Goal: Task Accomplishment & Management: Complete application form

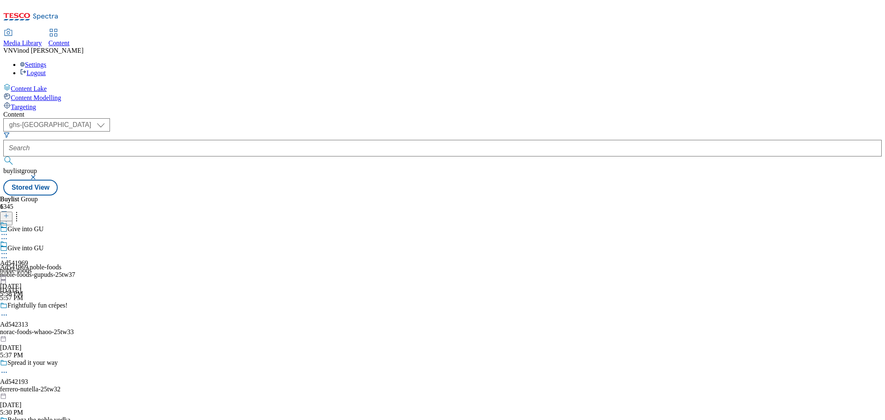
select select "ghs-[GEOGRAPHIC_DATA]"
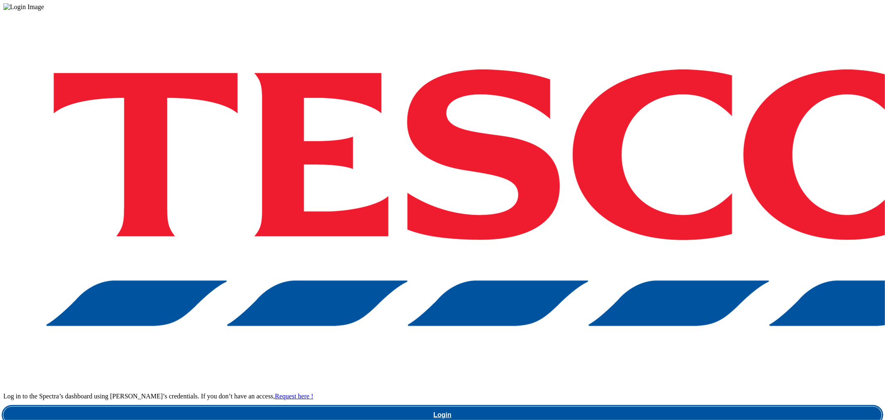
drag, startPoint x: 638, startPoint y: 242, endPoint x: 641, endPoint y: 196, distance: 46.1
click at [639, 407] on link "Login" at bounding box center [442, 415] width 879 height 17
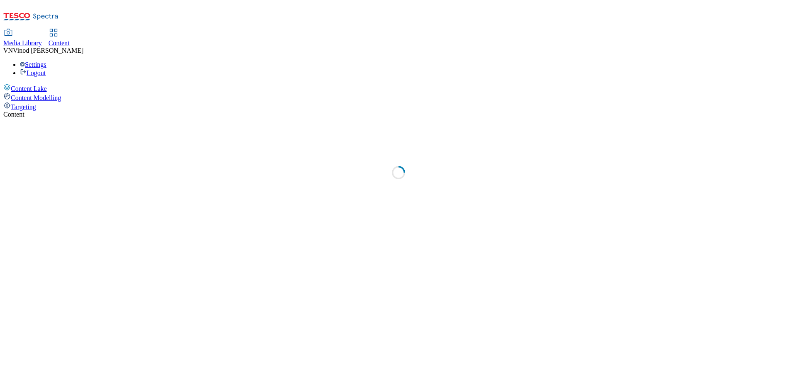
select select "ghs-[GEOGRAPHIC_DATA]"
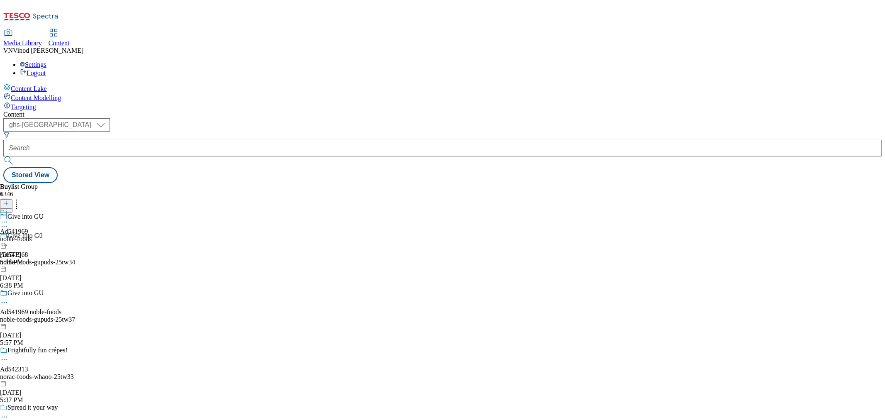
click at [9, 205] on icon at bounding box center [6, 208] width 6 height 6
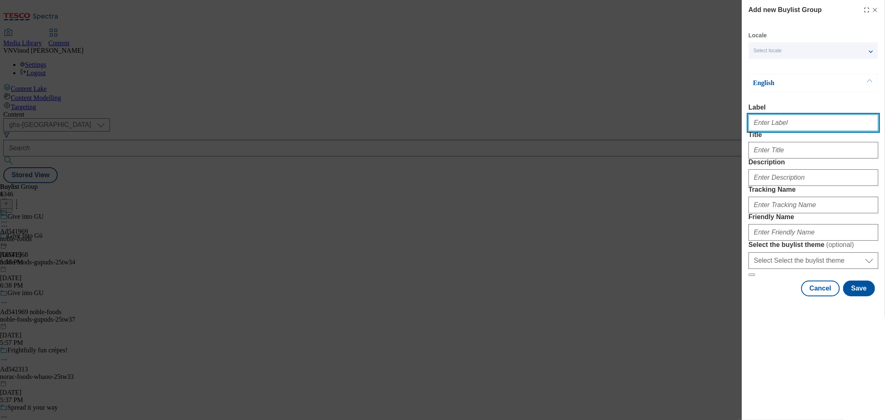
click at [797, 126] on input "Label" at bounding box center [814, 123] width 130 height 17
paste input "542272"
paste input "united-biscuits"
type input "Ad542272 united-biscuits"
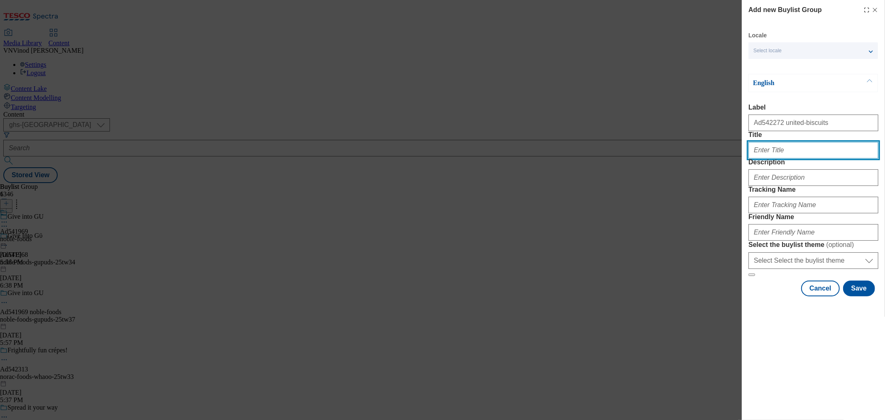
click at [795, 159] on input "Title" at bounding box center [814, 150] width 130 height 17
paste input "CLUB – Iconic biscuit bars loved for 100+ years"
type input "CLUB – Iconic biscuit bars loved for 100+ years"
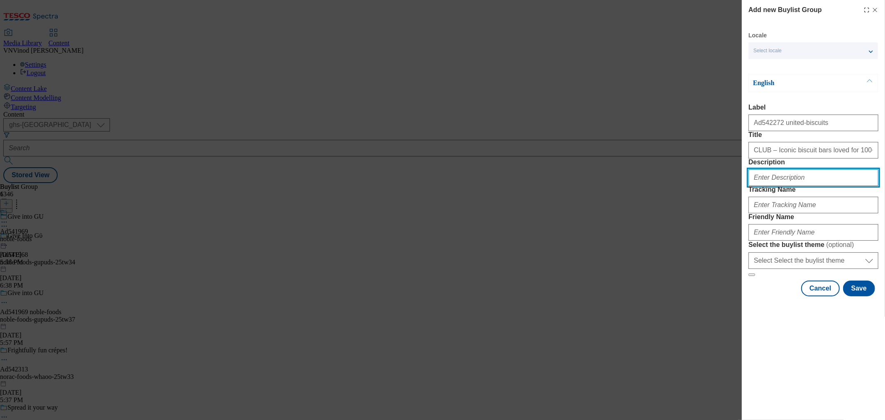
click at [782, 186] on input "Description" at bounding box center [814, 177] width 130 height 17
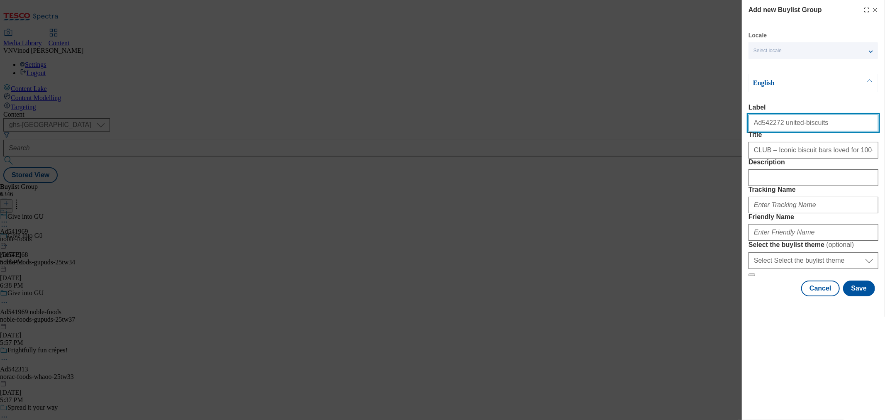
click at [766, 125] on input "Ad542272 united-biscuits" at bounding box center [814, 123] width 130 height 17
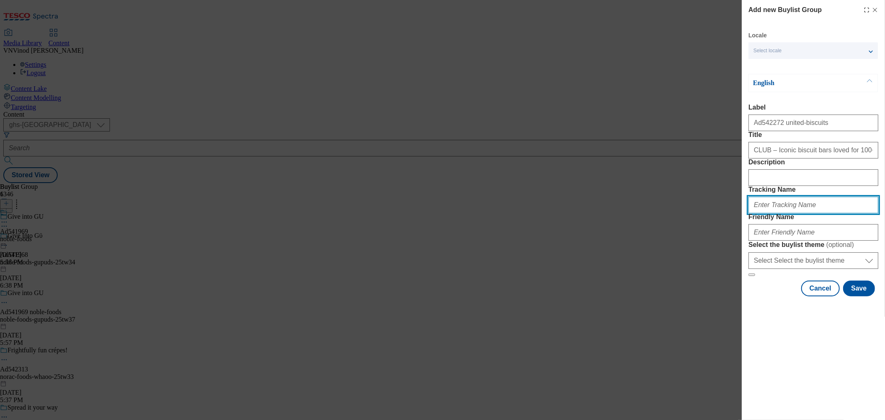
click at [775, 213] on input "Tracking Name" at bounding box center [814, 205] width 130 height 17
paste input "Ad542272"
click at [770, 213] on input "Dh_ADAd542272" at bounding box center [814, 205] width 130 height 17
type input "Dh_AD542272"
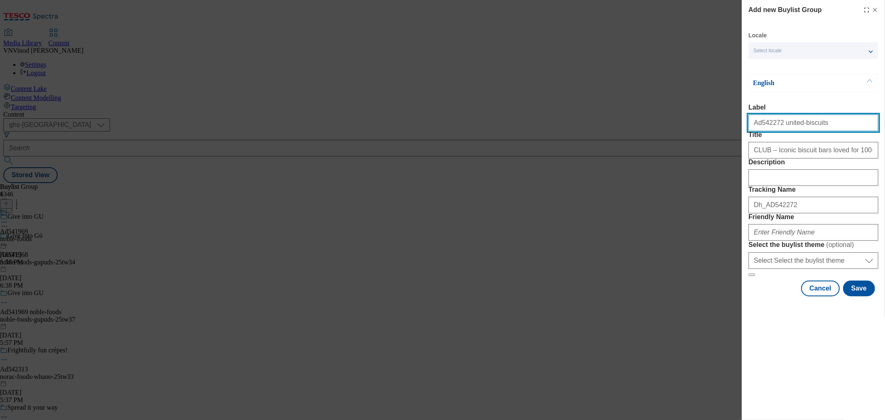
drag, startPoint x: 814, startPoint y: 125, endPoint x: 776, endPoint y: 127, distance: 37.4
click at [776, 127] on input "Ad542272 united-biscuits" at bounding box center [814, 123] width 130 height 17
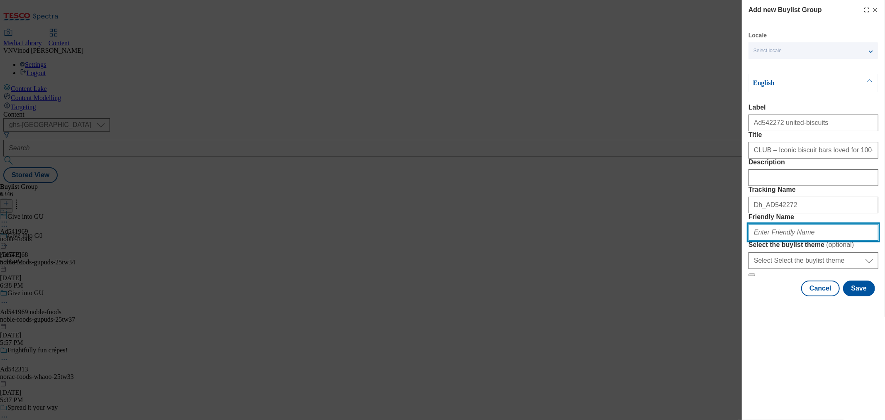
click at [766, 241] on input "Friendly Name" at bounding box center [814, 232] width 130 height 17
paste input "united-biscuits"
paste input "Pladis"
drag, startPoint x: 791, startPoint y: 291, endPoint x: 804, endPoint y: 298, distance: 14.5
click at [791, 241] on input "united-biscuits-Pladis" at bounding box center [814, 232] width 130 height 17
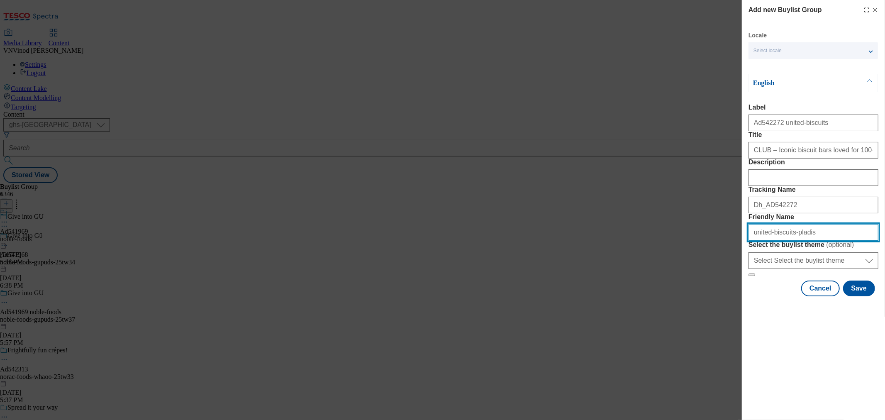
click at [797, 241] on input "united-biscuits-pladis" at bounding box center [814, 232] width 130 height 17
drag, startPoint x: 840, startPoint y: 291, endPoint x: 559, endPoint y: 293, distance: 281.5
click at [558, 296] on div "Add new Buylist Group Locale Select locale English Welsh English Label Ad542272…" at bounding box center [442, 210] width 885 height 420
type input "united-biscuits-pladis-25tw30"
click at [797, 296] on button "Save" at bounding box center [860, 289] width 32 height 16
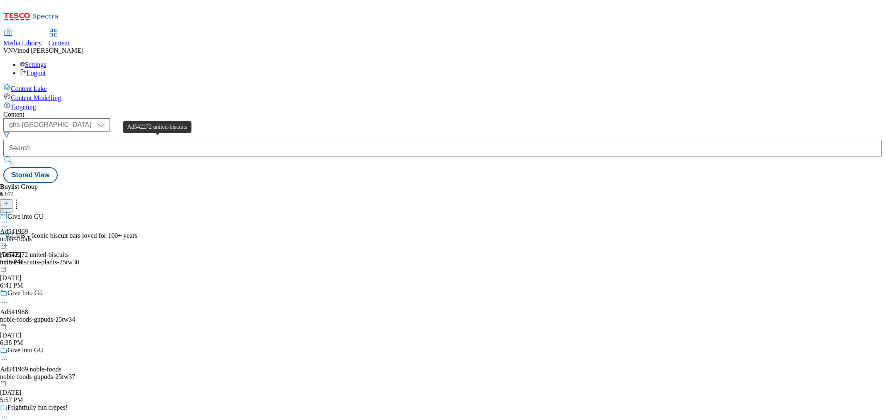
click at [69, 251] on div "Ad542272 united-biscuits" at bounding box center [34, 254] width 69 height 7
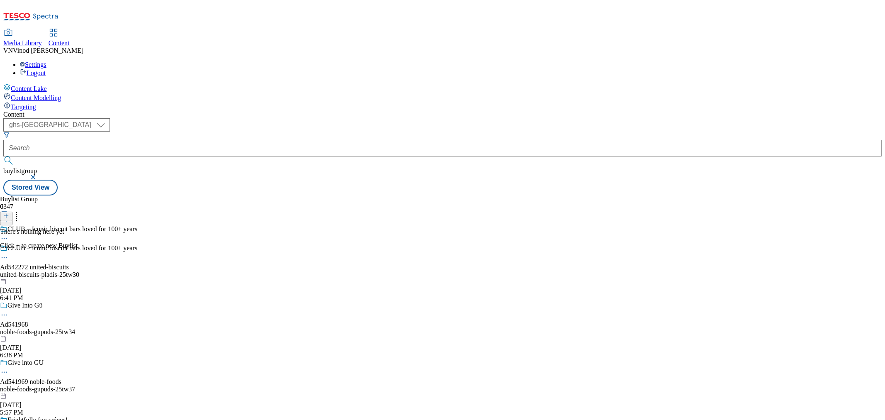
click at [6, 214] on line at bounding box center [6, 216] width 0 height 4
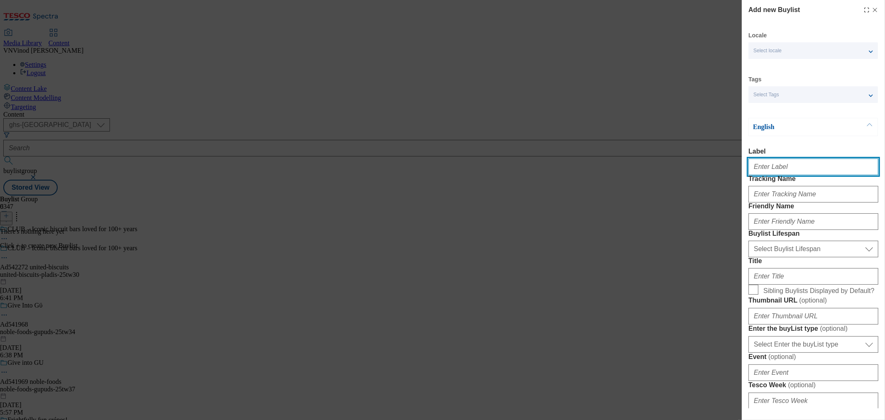
click at [785, 173] on input "Label" at bounding box center [814, 167] width 130 height 17
paste input "542272"
type input "Ad542272"
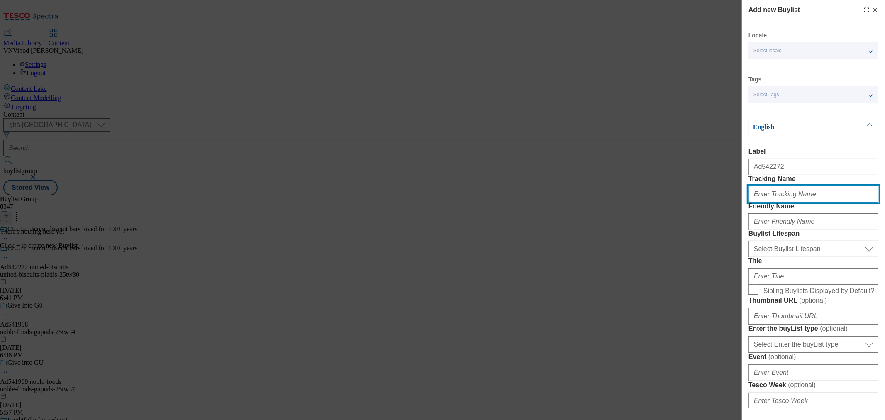
click at [782, 203] on input "Tracking Name" at bounding box center [814, 194] width 130 height 17
paste input "542272"
click at [757, 203] on input "Dh_AD542272" at bounding box center [814, 194] width 130 height 17
type input "DH_AD542272"
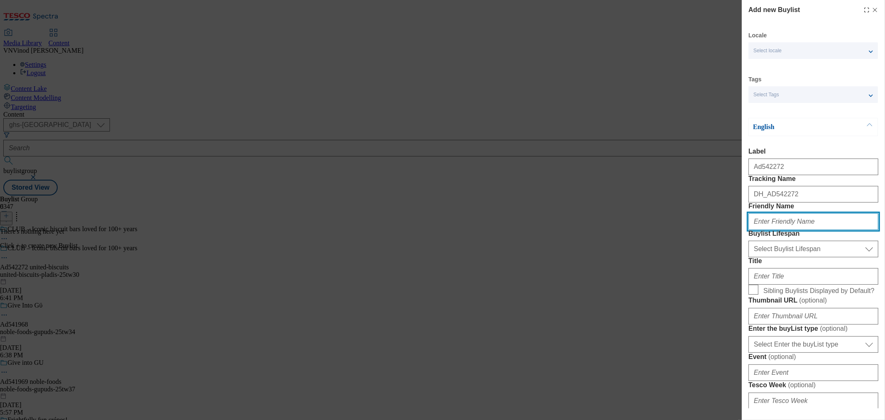
click at [778, 230] on input "Friendly Name" at bounding box center [814, 221] width 130 height 17
paste input "united-biscuits"
type input "united-biscuits"
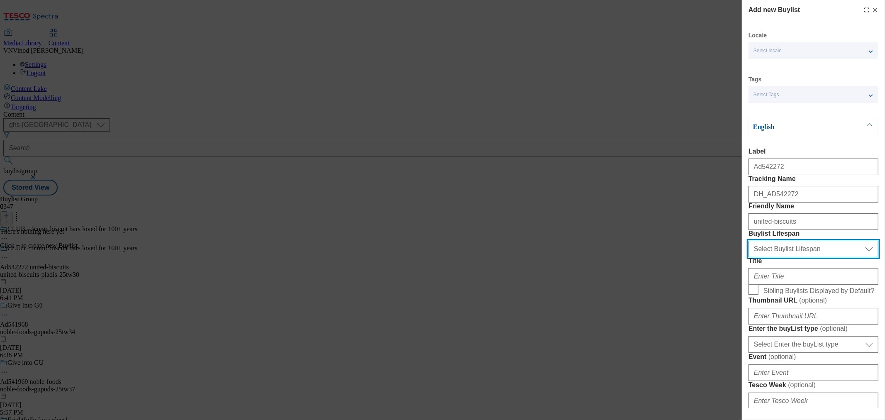
click at [790, 257] on select "Select Buylist Lifespan evergreen seasonal tactical" at bounding box center [814, 249] width 130 height 17
select select "tactical"
click at [749, 257] on select "Select Buylist Lifespan evergreen seasonal tactical" at bounding box center [814, 249] width 130 height 17
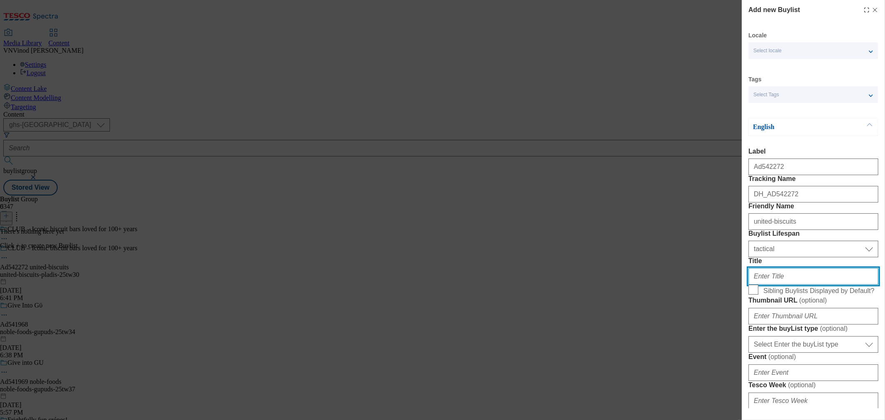
click at [762, 285] on input "Title" at bounding box center [814, 276] width 130 height 17
paste input "Join our CLUB"
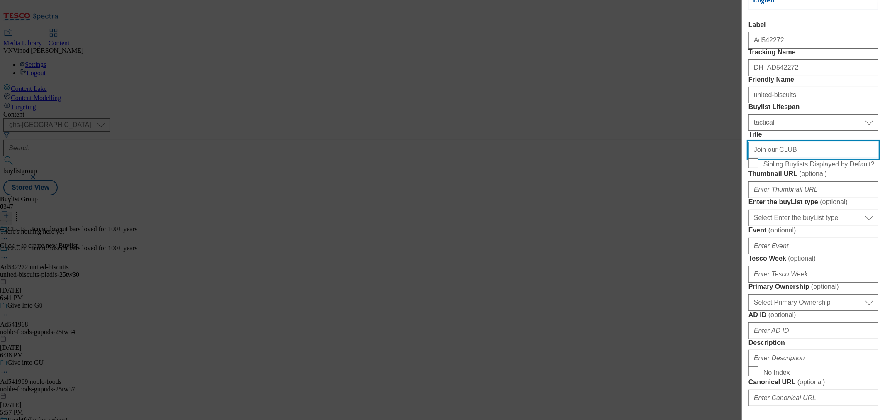
scroll to position [138, 0]
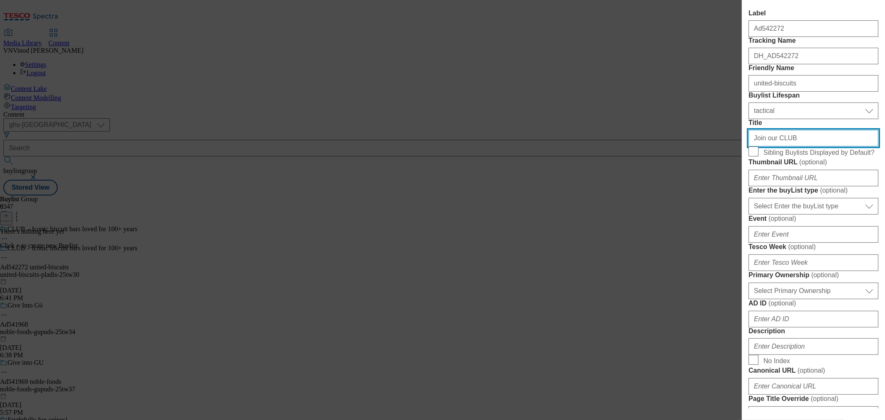
type input "Join our CLUB"
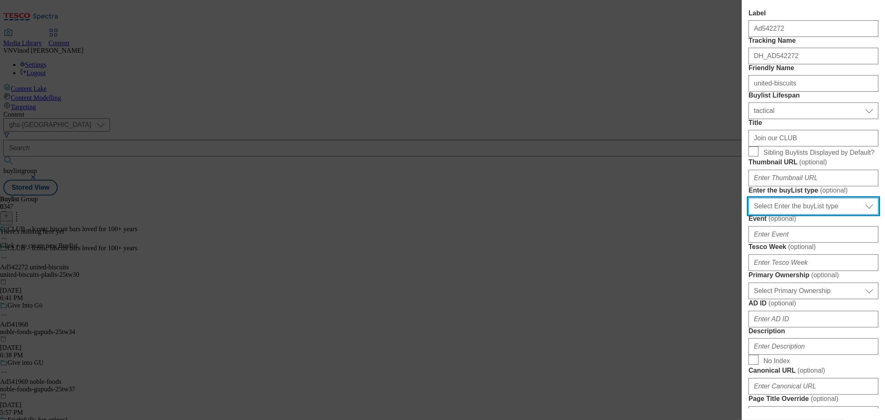
click at [797, 215] on select "Select Enter the buyList type event supplier funded long term >4 weeks supplier…" at bounding box center [814, 206] width 130 height 17
select select "supplier funded short term 1-3 weeks"
click at [749, 215] on select "Select Enter the buyList type event supplier funded long term >4 weeks supplier…" at bounding box center [814, 206] width 130 height 17
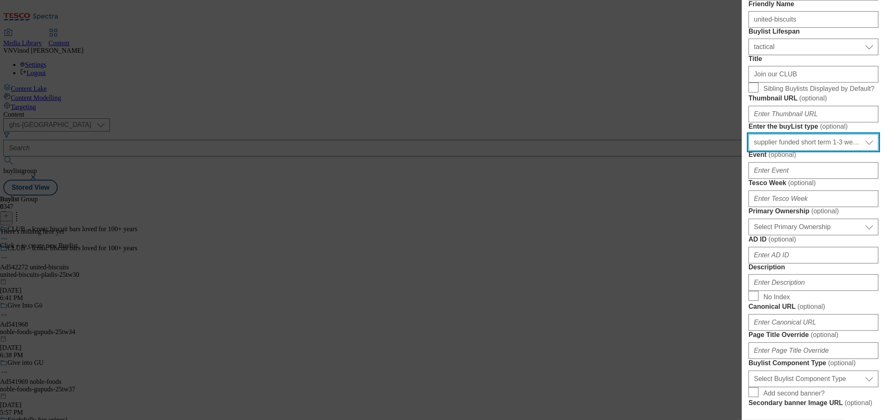
scroll to position [230, 0]
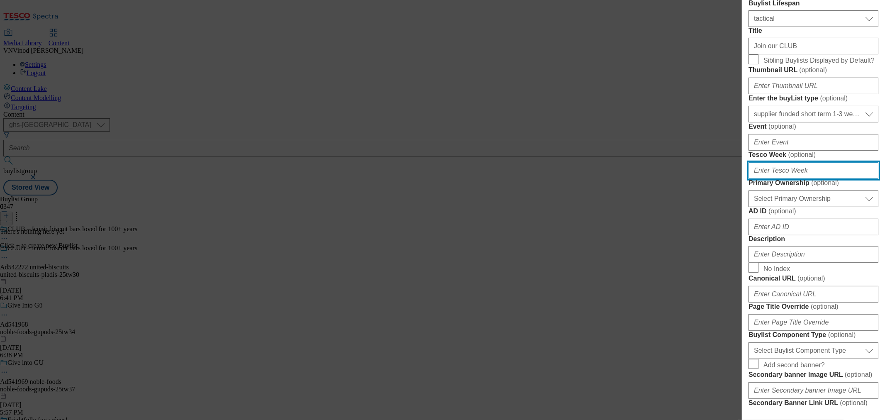
click at [791, 179] on input "Tesco Week ( optional )" at bounding box center [814, 170] width 130 height 17
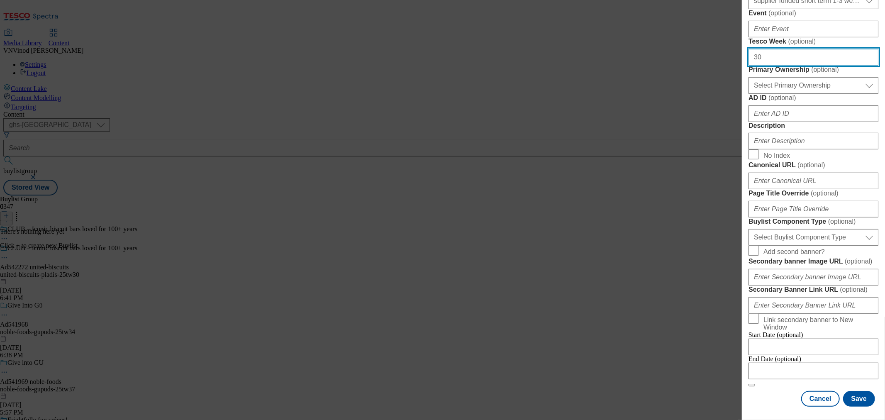
scroll to position [369, 0]
type input "30"
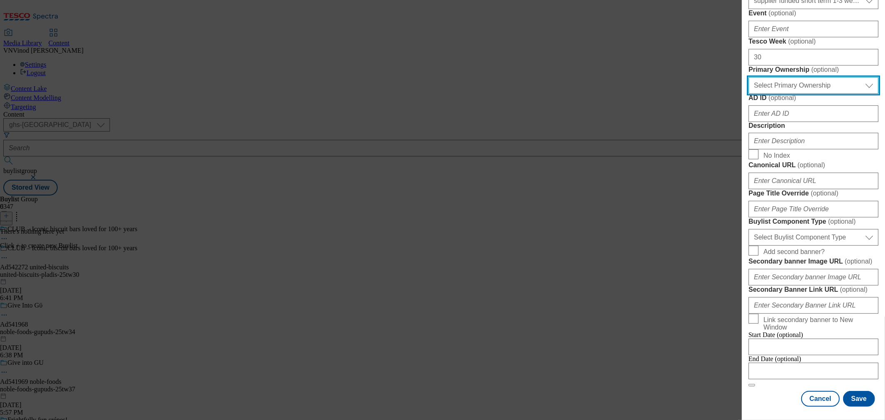
click at [797, 94] on select "Select Primary Ownership tesco dunnhumby" at bounding box center [814, 85] width 130 height 17
select select "dunnhumby"
click at [749, 94] on select "Select Primary Ownership tesco dunnhumby" at bounding box center [814, 85] width 130 height 17
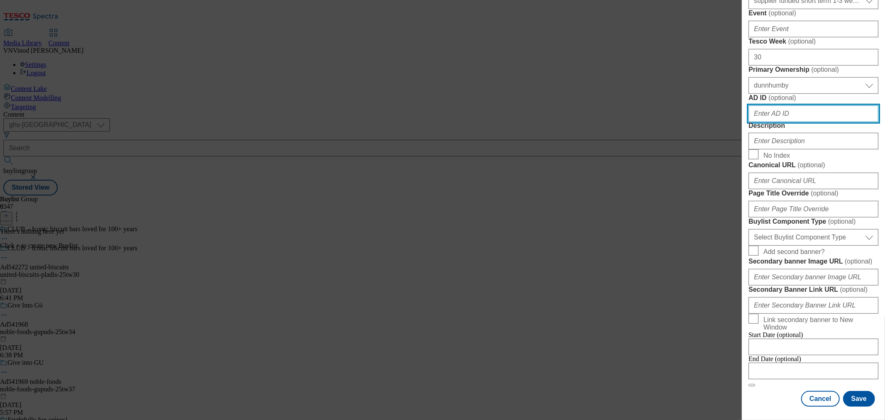
click at [789, 122] on input "AD ID ( optional )" at bounding box center [814, 113] width 130 height 17
paste input "542272"
type input "542272"
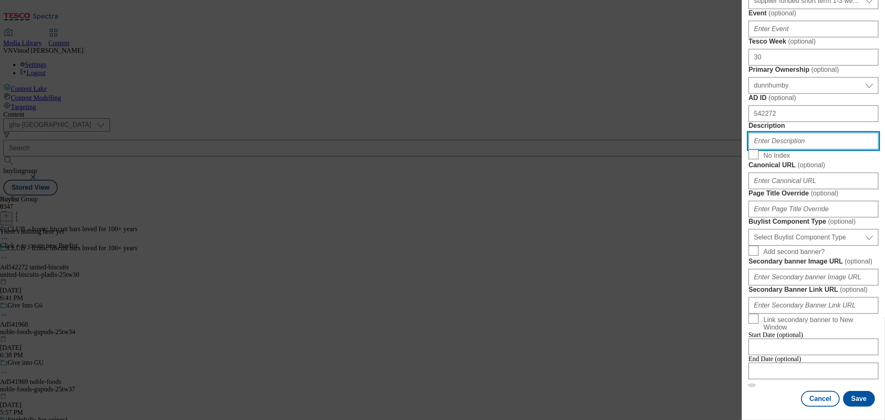
click at [783, 149] on input "Description" at bounding box center [814, 141] width 130 height 17
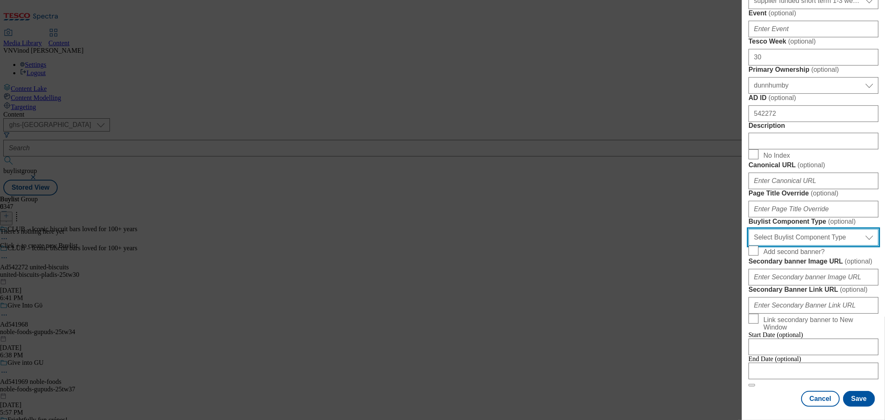
click at [797, 246] on select "Select Buylist Component Type Banner Competition Header Meal" at bounding box center [814, 237] width 130 height 17
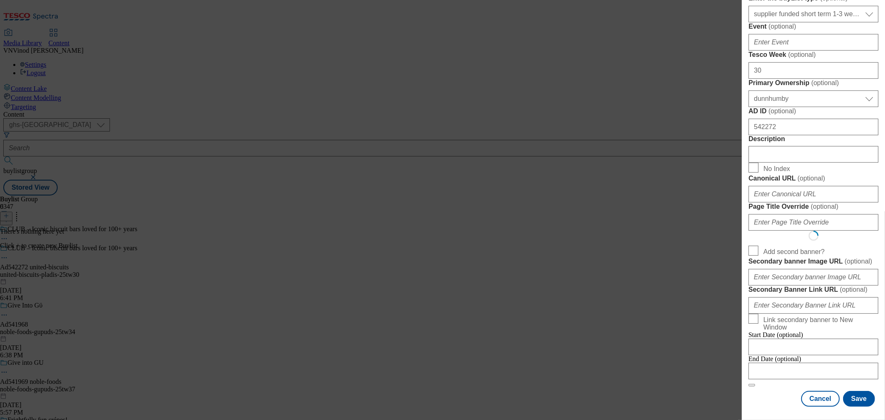
select select "Banner"
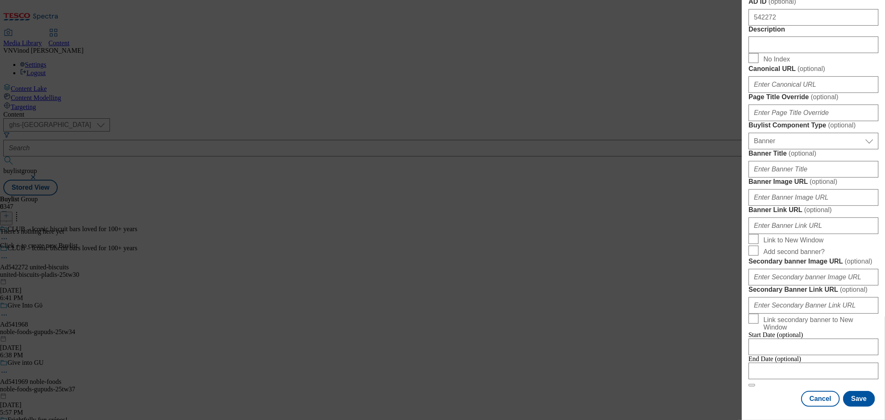
scroll to position [800, 0]
click at [797, 363] on input "Modal" at bounding box center [814, 371] width 130 height 17
select select "2025"
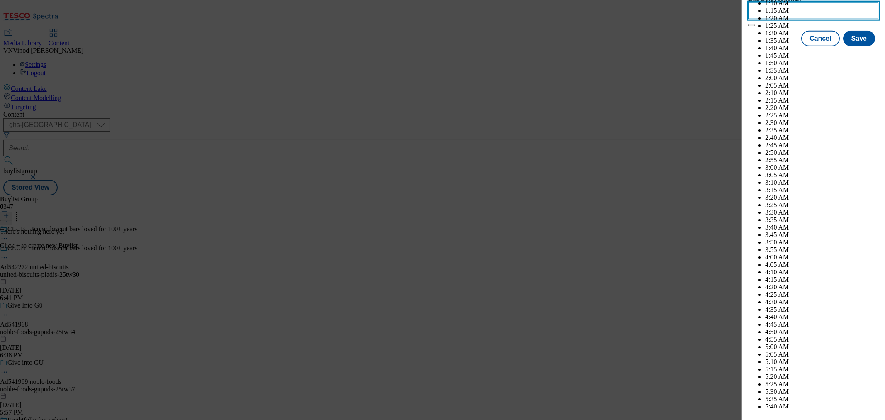
scroll to position [3444, 0]
select select "December"
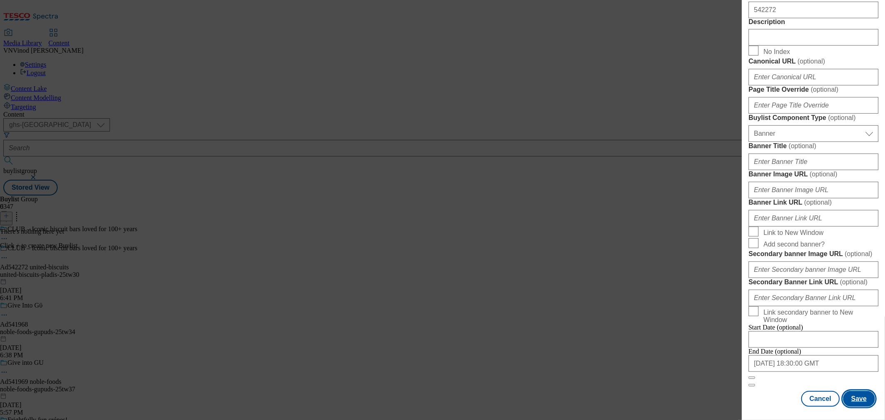
click at [797, 378] on button "Save" at bounding box center [860, 399] width 32 height 16
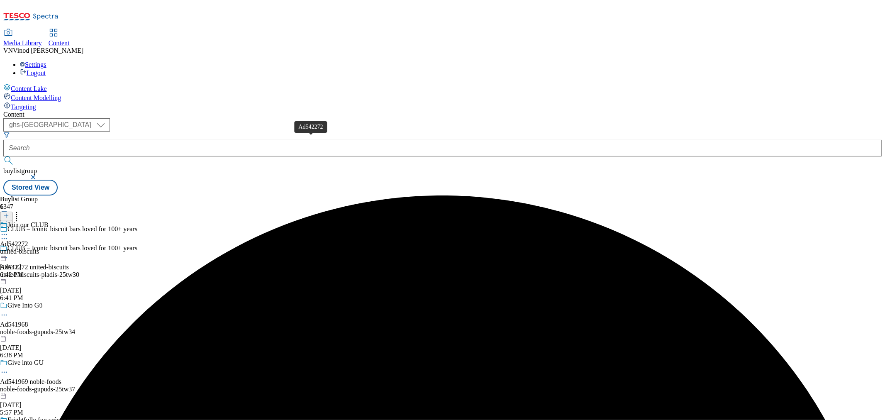
click at [28, 240] on div "Ad542272" at bounding box center [14, 243] width 28 height 7
click at [12, 212] on button at bounding box center [6, 217] width 12 height 10
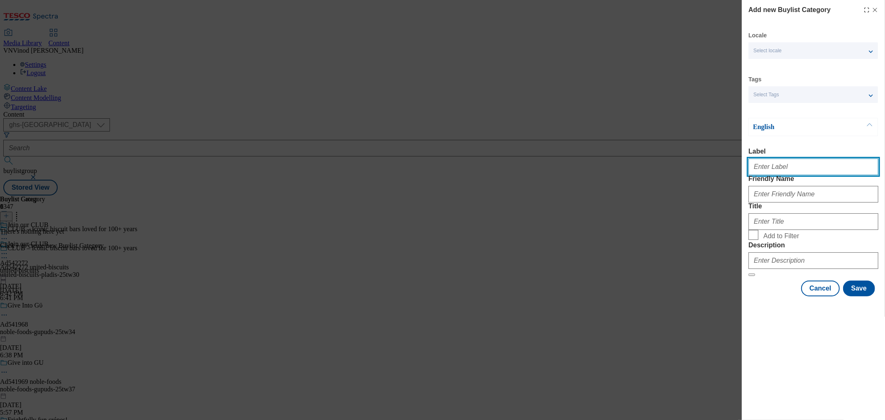
click at [778, 171] on input "Label" at bounding box center [814, 167] width 130 height 17
paste input "542272"
type input "Ad542272"
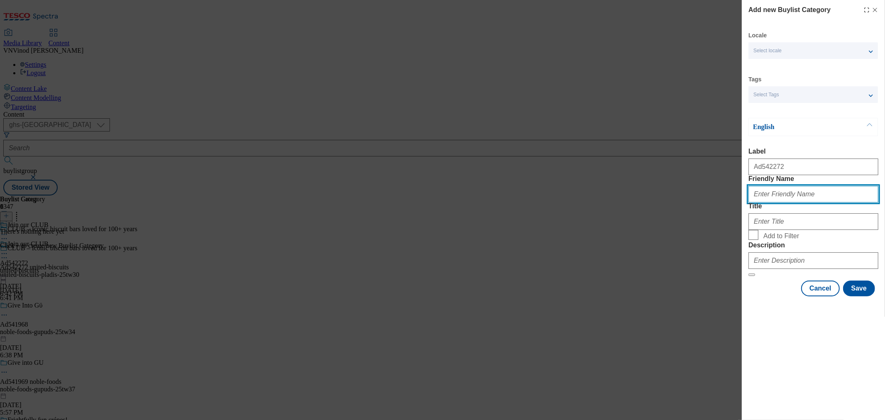
click at [775, 203] on input "Friendly Name" at bounding box center [814, 194] width 130 height 17
paste input "united-biscuits-pladis"
type input "united-biscuits-pladis"
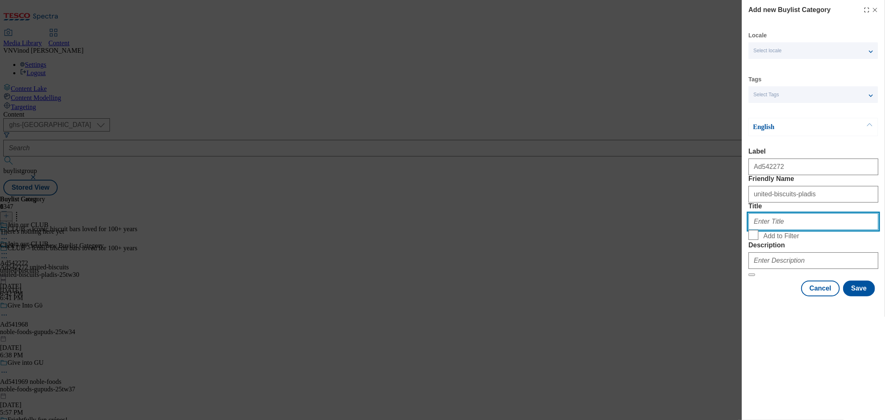
click at [778, 230] on input "Title" at bounding box center [814, 221] width 130 height 17
paste input "United Biscuits"
type input "United Biscuits"
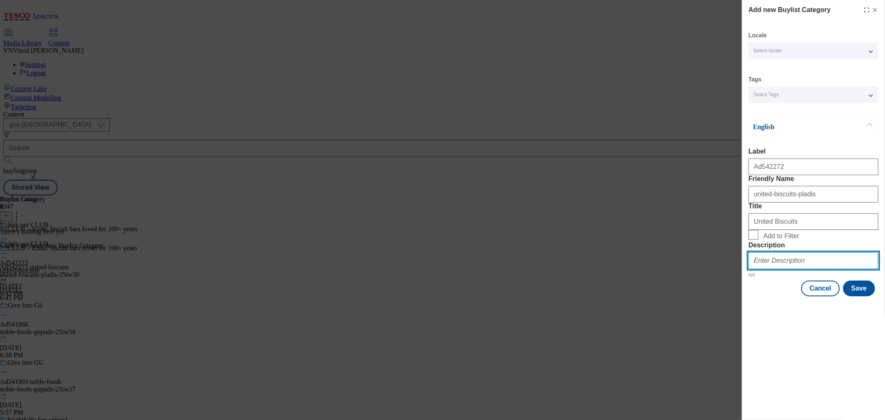
click at [772, 269] on input "Description" at bounding box center [814, 260] width 130 height 17
click at [797, 296] on button "Save" at bounding box center [860, 289] width 32 height 16
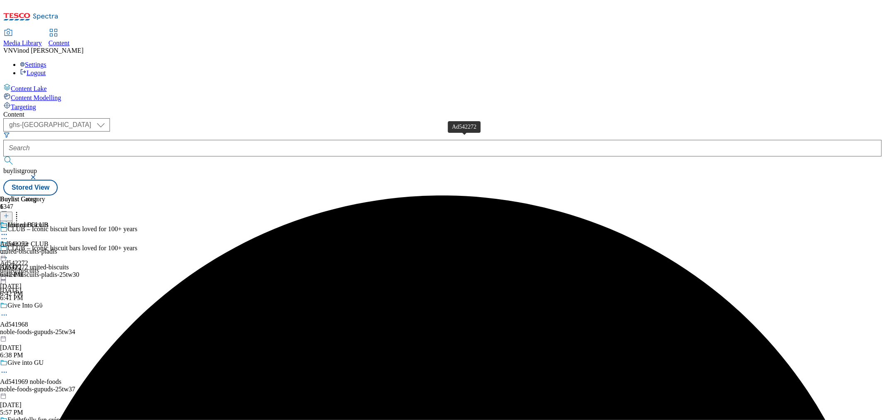
drag, startPoint x: 448, startPoint y: 140, endPoint x: 430, endPoint y: 36, distance: 106.1
click at [28, 240] on div "Ad542272" at bounding box center [14, 243] width 28 height 7
click at [9, 213] on icon at bounding box center [6, 216] width 6 height 6
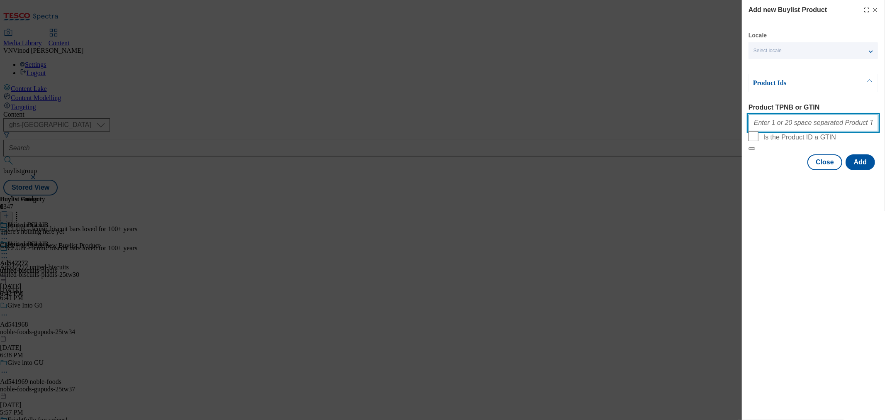
click at [797, 131] on input "Product TPNB or GTIN" at bounding box center [814, 123] width 130 height 17
paste input "90011639 90508162"
type input "90011639 90508162"
click at [797, 170] on button "Add" at bounding box center [860, 162] width 29 height 16
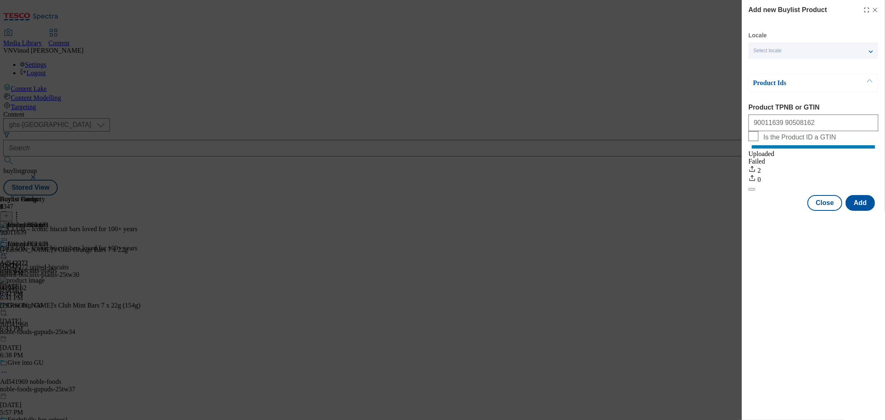
click at [797, 10] on icon "Modal" at bounding box center [875, 10] width 7 height 7
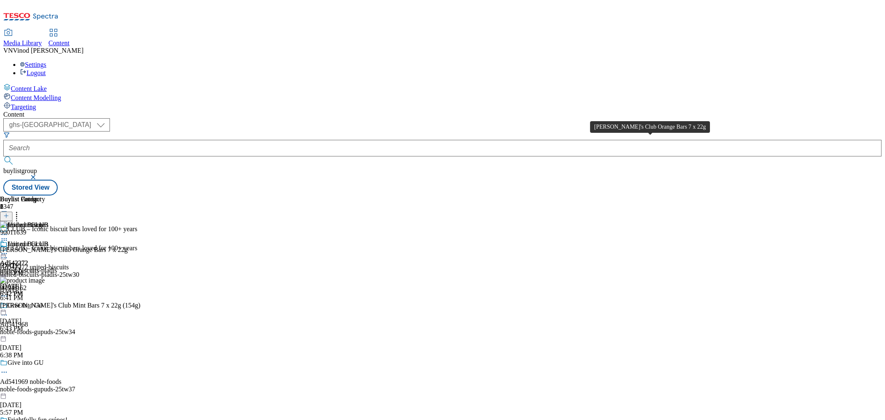
click at [128, 246] on div "McVitie's Club Orange Bars 7 x 22g" at bounding box center [64, 249] width 128 height 7
copy div "McVitie's Club Orange Bars 7 x 22g"
click at [8, 254] on icon at bounding box center [4, 258] width 8 height 8
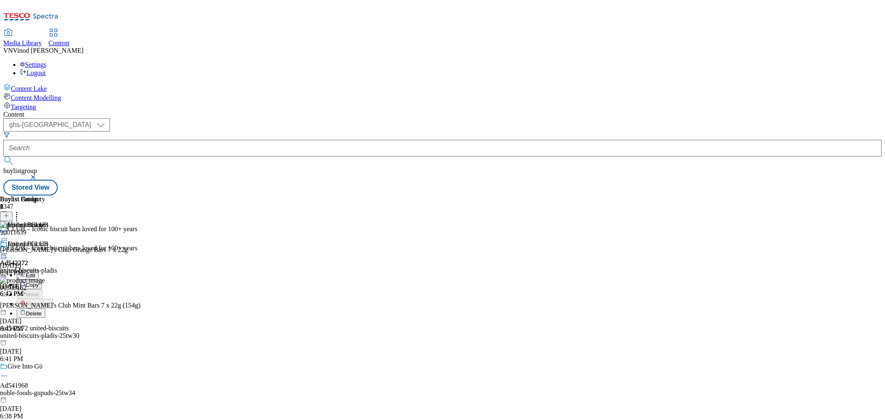
click at [39, 270] on button "Edit" at bounding box center [28, 275] width 22 height 10
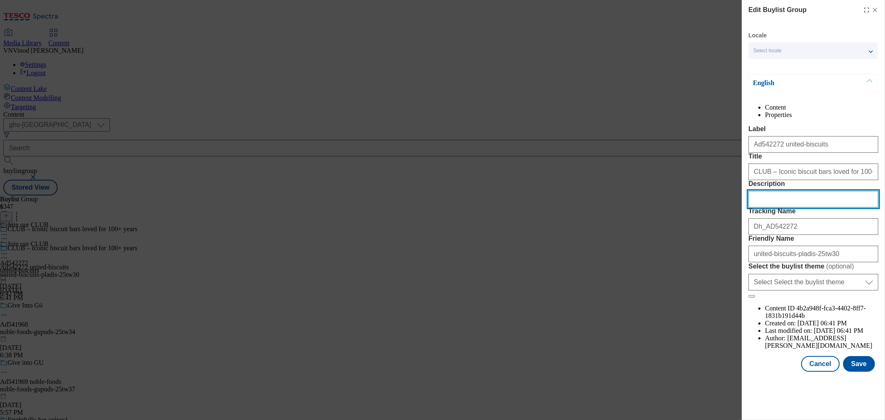
click at [785, 208] on input "Description" at bounding box center [814, 199] width 130 height 17
paste input "McVitie's Club Orange Bars 7 x 22g"
type input "McVitie's Club Orange Bars 7 x 22g"
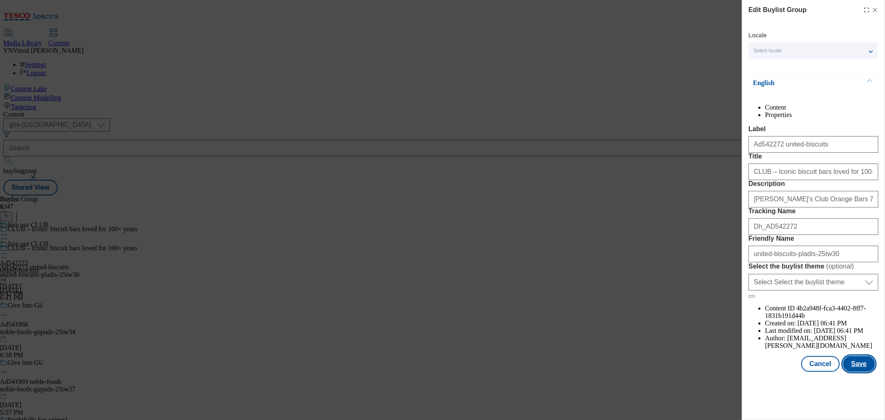
click at [797, 372] on button "Save" at bounding box center [860, 364] width 32 height 16
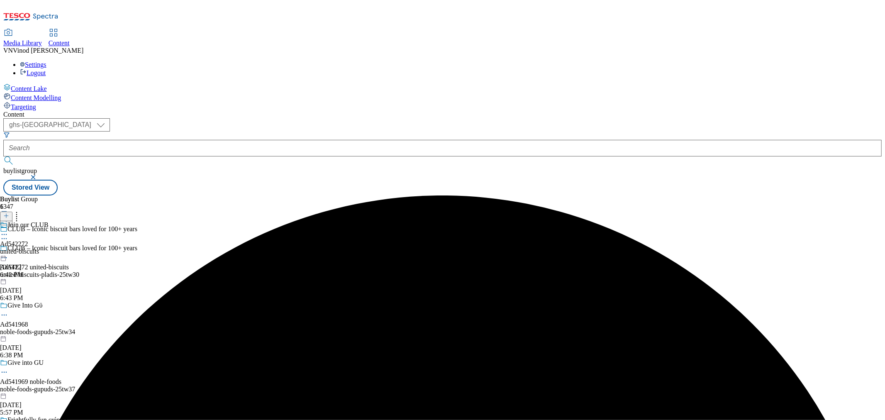
click at [8, 230] on icon at bounding box center [4, 234] width 8 height 8
click at [35, 249] on span "Edit" at bounding box center [31, 252] width 10 height 6
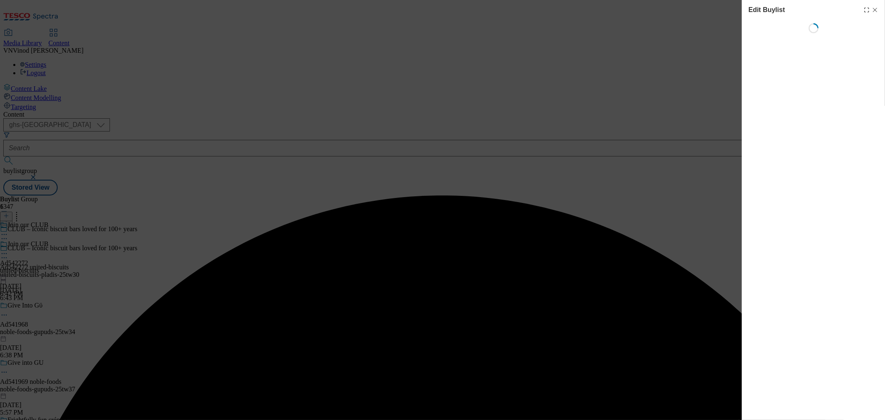
select select "tactical"
select select "supplier funded short term 1-3 weeks"
select select "dunnhumby"
select select "Banner"
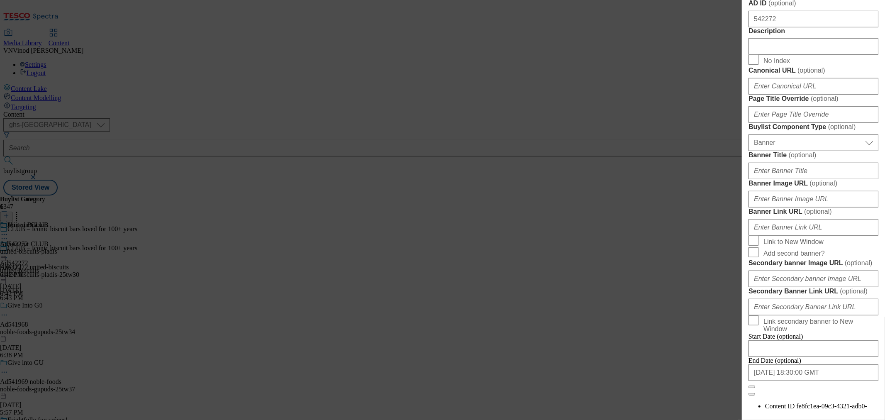
scroll to position [461, 0]
click at [795, 54] on input "Description" at bounding box center [814, 45] width 130 height 17
paste input "McVitie's Club Orange Bars 7 x 22g"
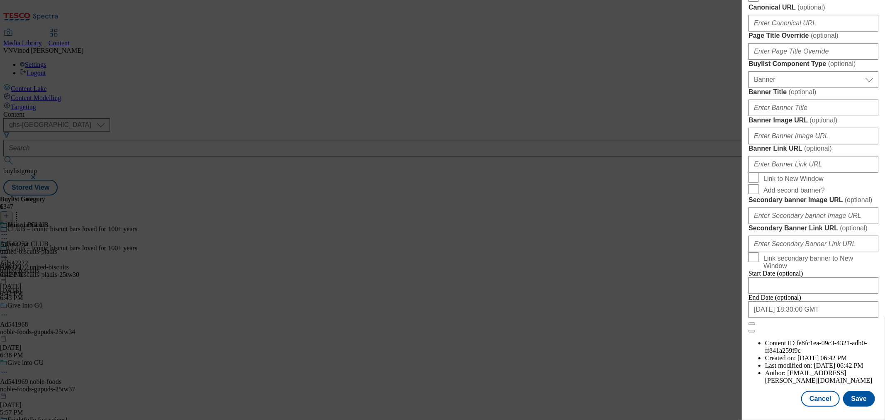
scroll to position [837, 0]
type input "McVitie's Club Orange Bars 7 x 22g"
click at [797, 378] on button "Save" at bounding box center [860, 399] width 32 height 16
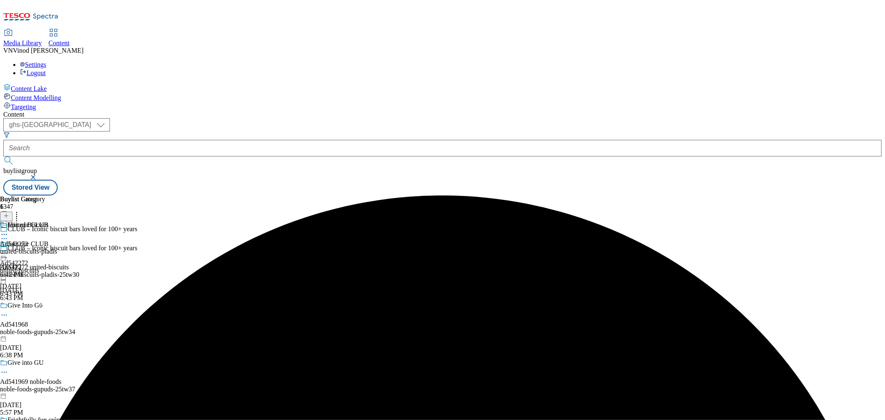
click at [57, 221] on div "United Biscuits Ad542272 united-biscuits-pladis Sep 24, 2025 6:42 PM" at bounding box center [28, 249] width 57 height 57
click at [8, 249] on icon at bounding box center [4, 253] width 8 height 8
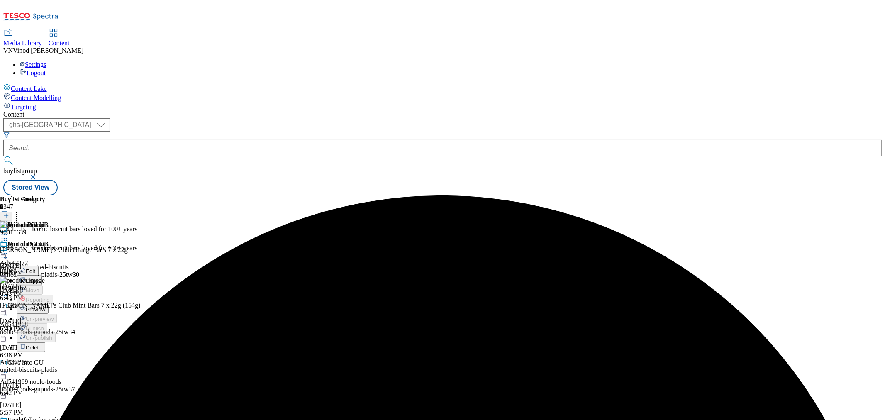
click at [39, 266] on button "Edit" at bounding box center [28, 271] width 22 height 10
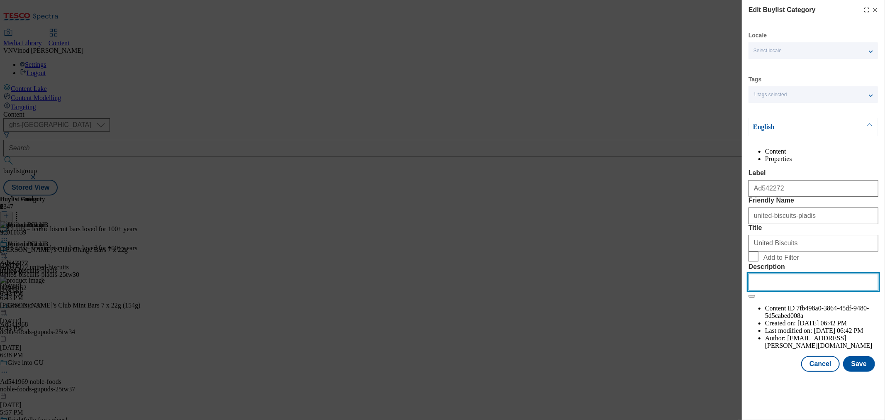
click at [771, 291] on input "Description" at bounding box center [814, 282] width 130 height 17
paste input "McVitie's Club Orange Bars 7 x 22g"
type input "McVitie's Club Orange Bars 7 x 22g"
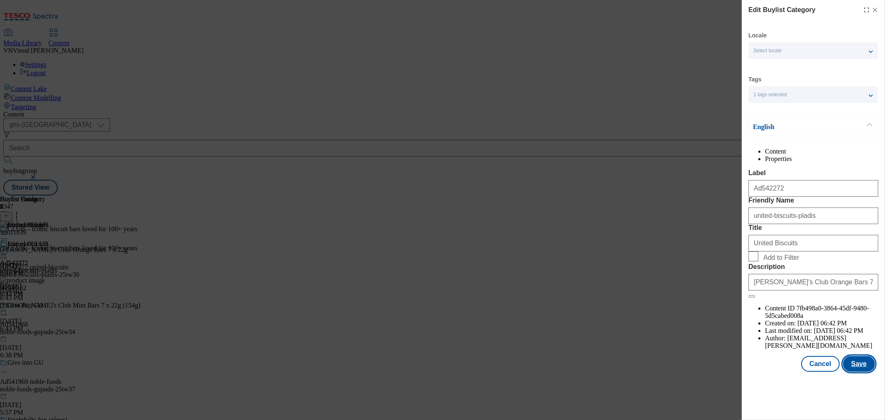
click at [797, 372] on button "Save" at bounding box center [860, 364] width 32 height 16
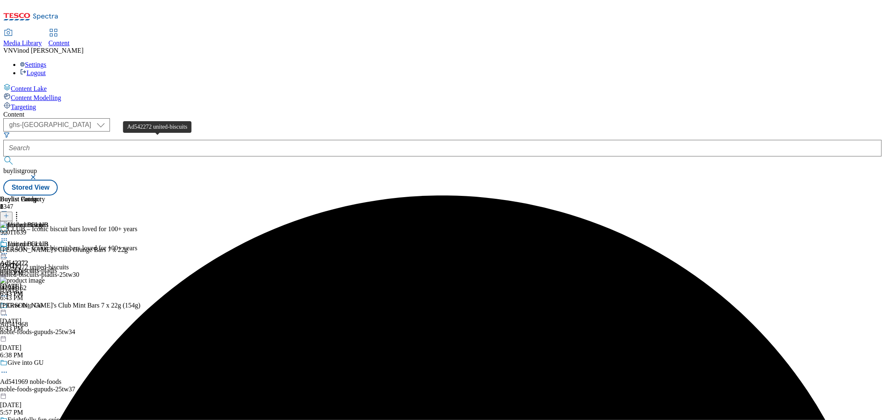
click at [69, 264] on div "Ad542272 united-biscuits" at bounding box center [34, 267] width 69 height 7
